Goal: Obtain resource: Download file/media

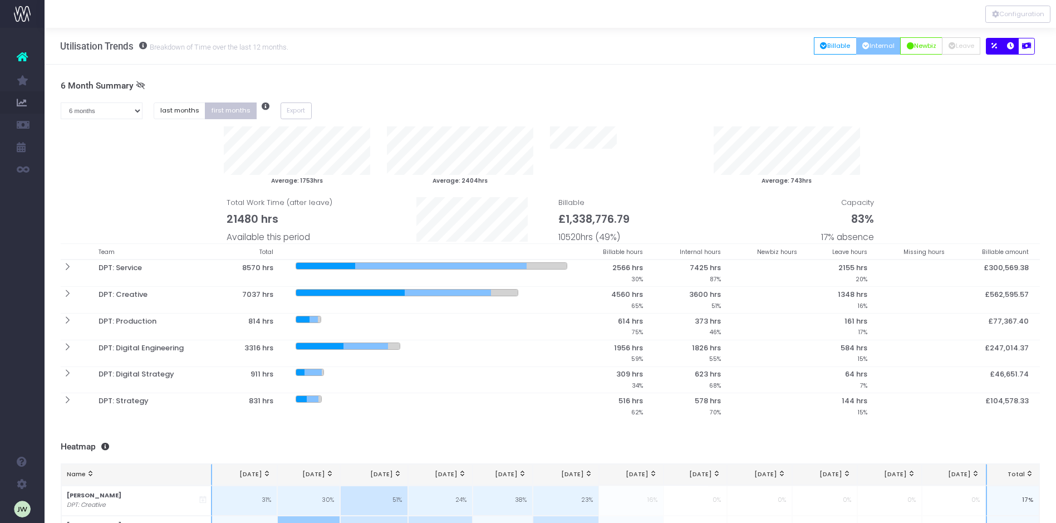
click at [1013, 46] on icon "button" at bounding box center [1010, 46] width 7 height 0
click at [996, 46] on icon "button" at bounding box center [994, 46] width 6 height 0
click at [1027, 46] on icon "button" at bounding box center [1026, 46] width 9 height 0
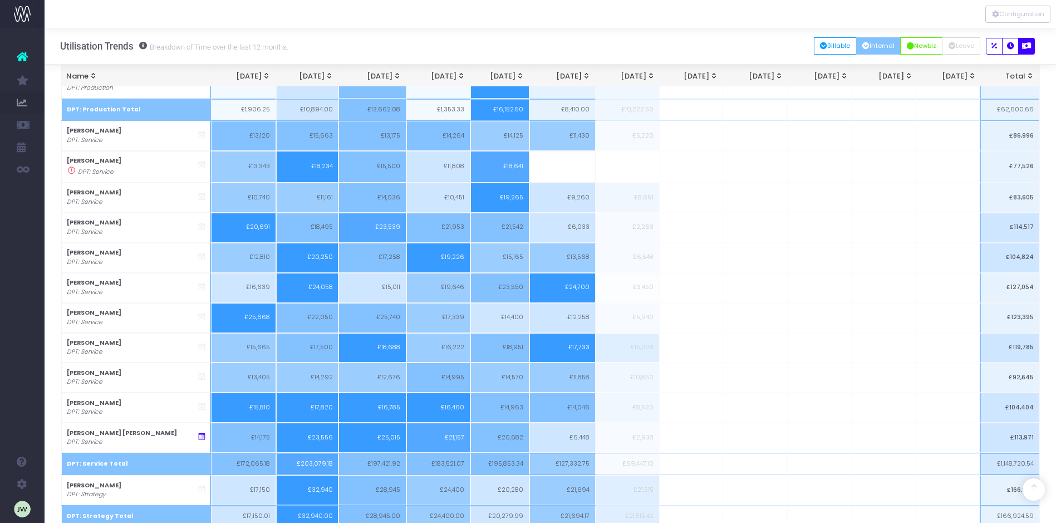
scroll to position [936, 0]
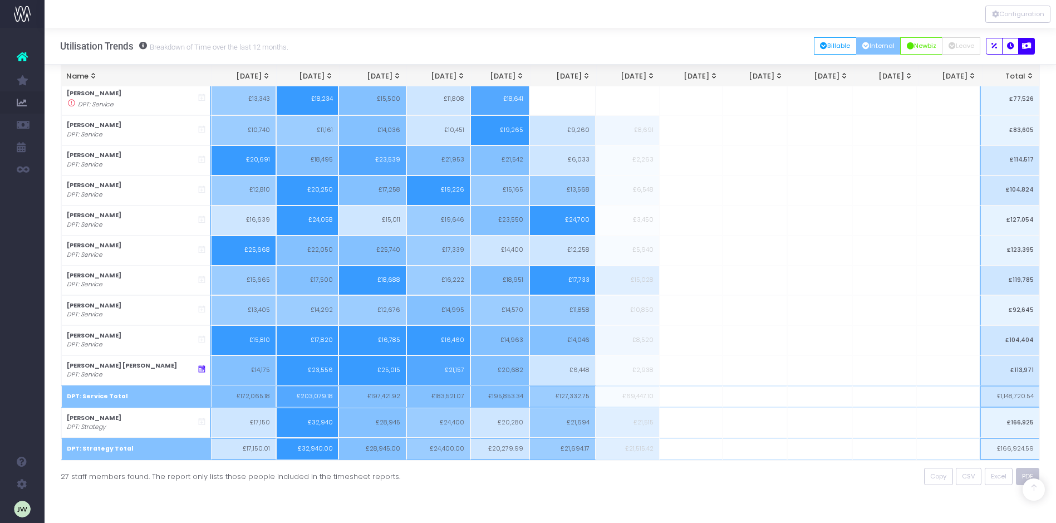
click at [1029, 473] on span "PDF" at bounding box center [1027, 476] width 11 height 9
click at [1003, 476] on span "Excel" at bounding box center [999, 476] width 16 height 9
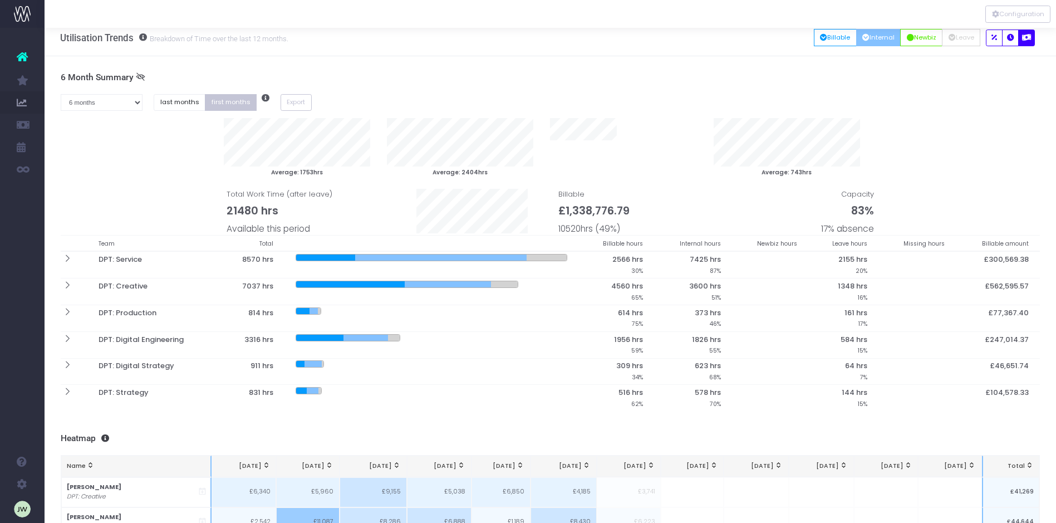
scroll to position [7, 0]
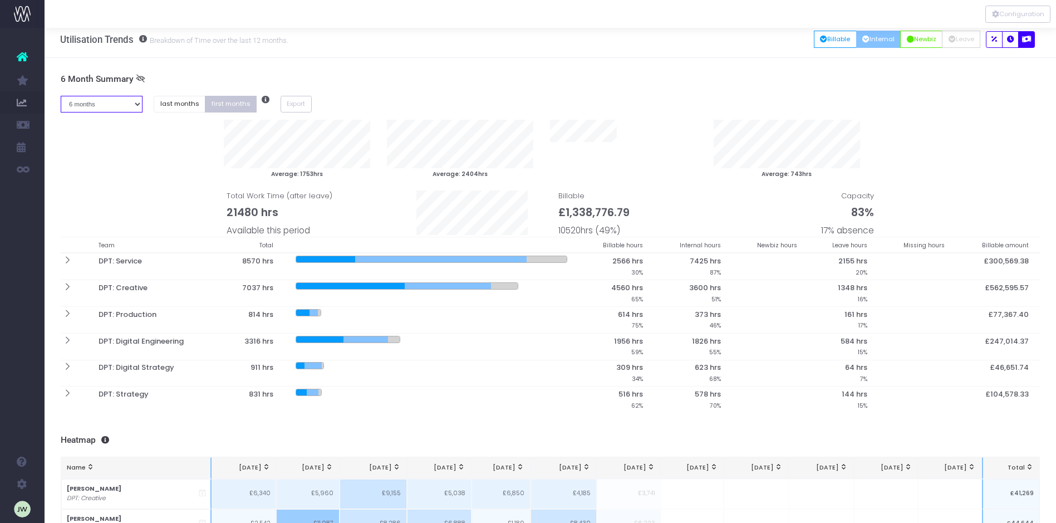
click at [138, 104] on select "1 month 2 months 3 months 4 months 5 months 6 months 7 months 8 months 9 months…" at bounding box center [102, 104] width 82 height 17
select select "five"
click at [61, 96] on select "1 month 2 months 3 months 4 months 5 months 6 months 7 months 8 months 9 months…" at bounding box center [102, 104] width 82 height 17
click at [297, 104] on button "Export" at bounding box center [296, 104] width 31 height 17
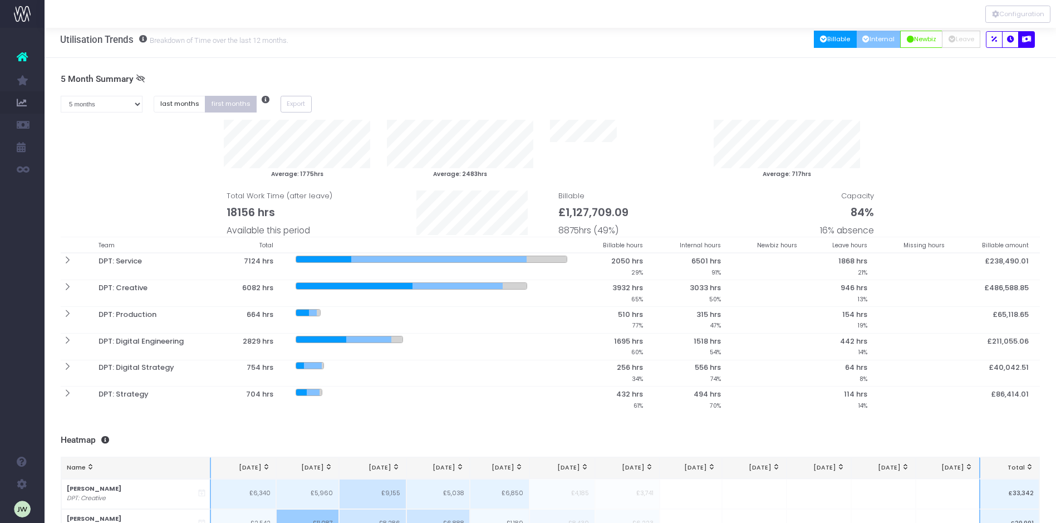
click at [822, 39] on button "Billable" at bounding box center [835, 39] width 43 height 17
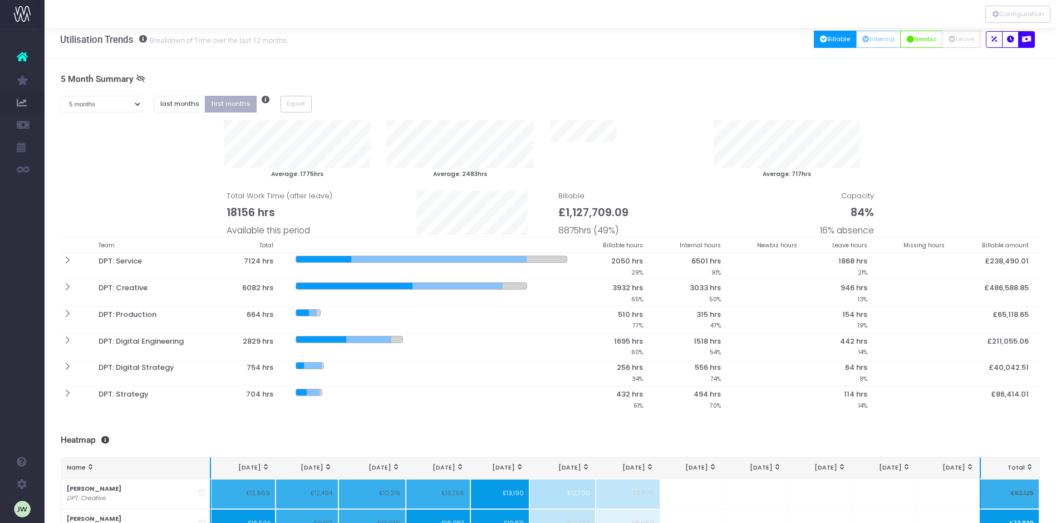
click at [220, 104] on button "first months" at bounding box center [231, 104] width 52 height 17
click at [995, 40] on icon "button" at bounding box center [994, 40] width 6 height 0
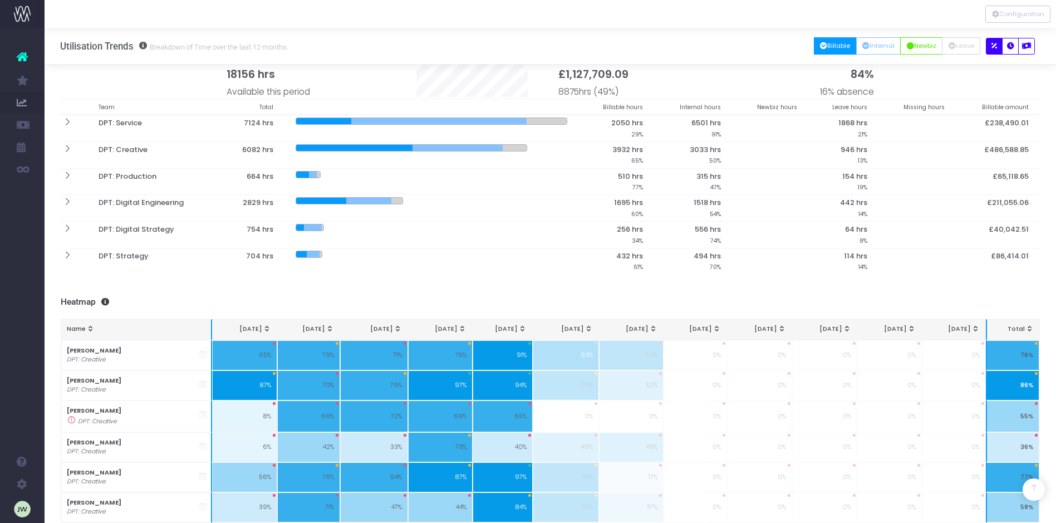
scroll to position [0, 0]
